Goal: Navigation & Orientation: Go to known website

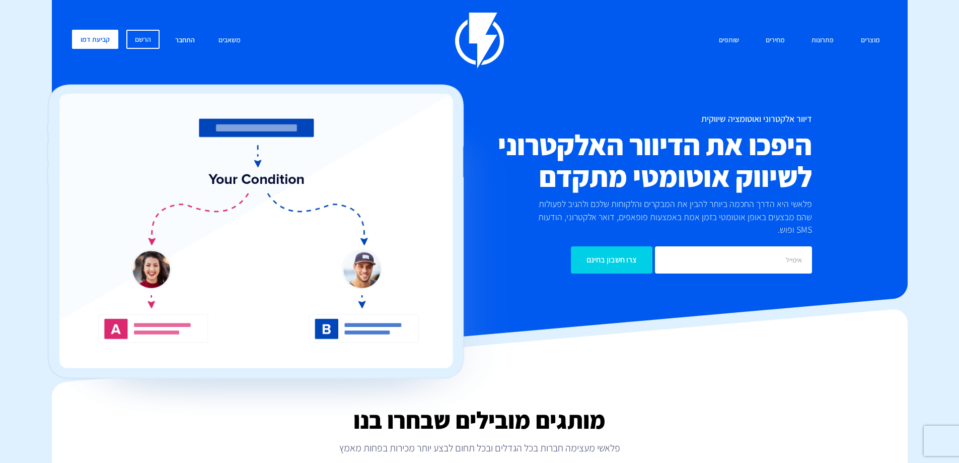
click at [180, 39] on link "התחבר" at bounding box center [185, 41] width 35 height 22
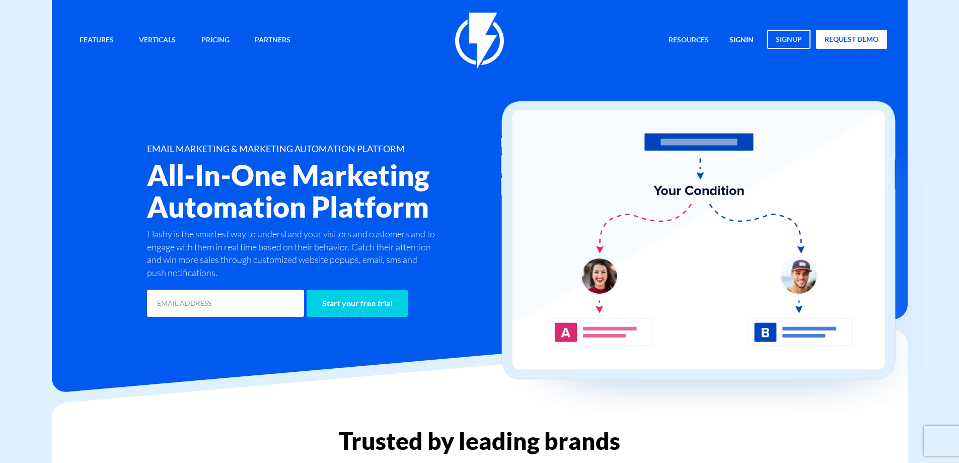
click at [746, 47] on link "signin" at bounding box center [741, 41] width 39 height 22
